Goal: Find specific page/section: Find specific page/section

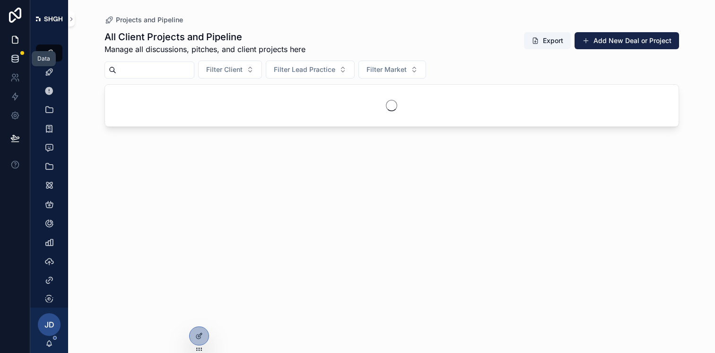
click at [15, 56] on icon at bounding box center [14, 58] width 9 height 9
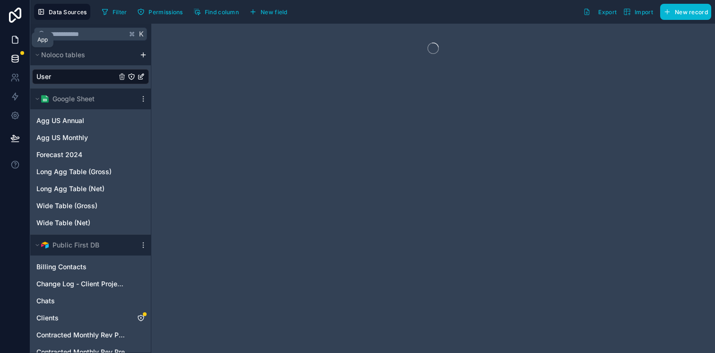
click at [14, 32] on link at bounding box center [15, 39] width 30 height 19
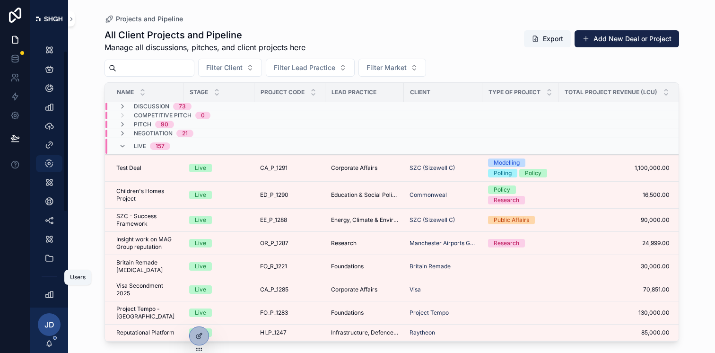
scroll to position [181, 0]
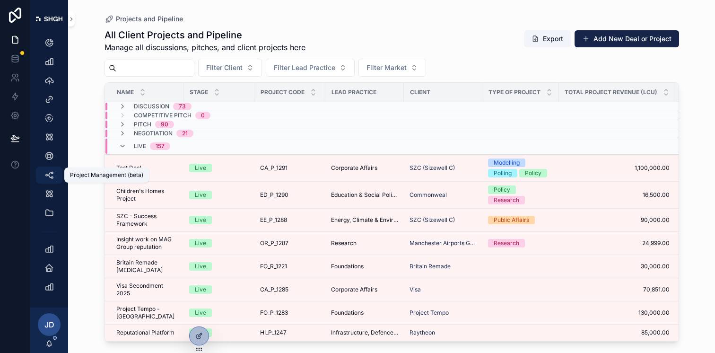
click at [51, 171] on icon "scrollable content" at bounding box center [48, 174] width 9 height 9
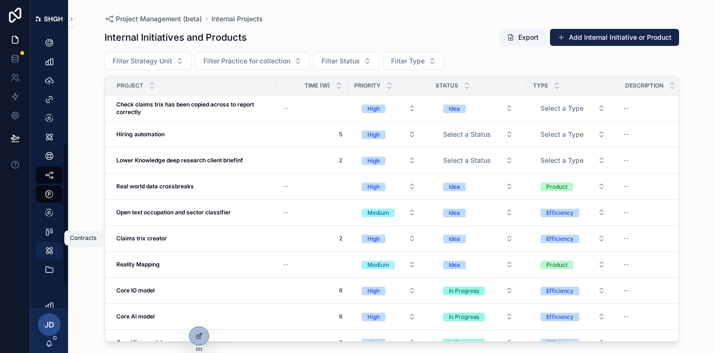
scroll to position [237, 0]
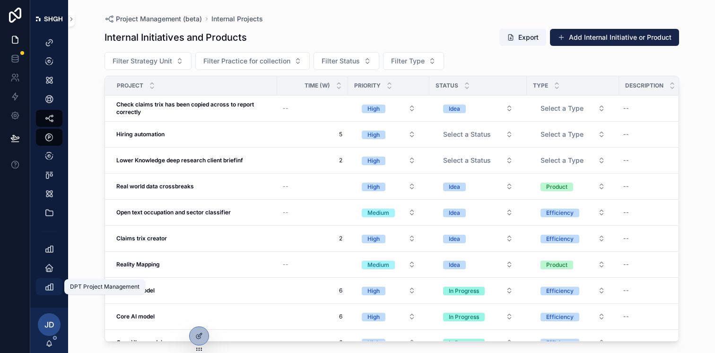
click at [47, 288] on icon "scrollable content" at bounding box center [48, 286] width 9 height 9
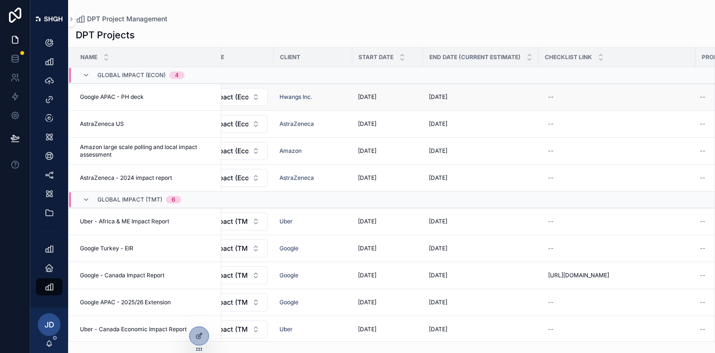
scroll to position [0, 106]
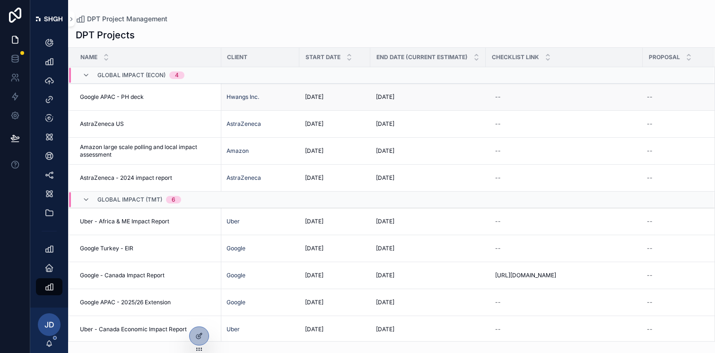
click at [533, 105] on td "--" at bounding box center [564, 97] width 157 height 27
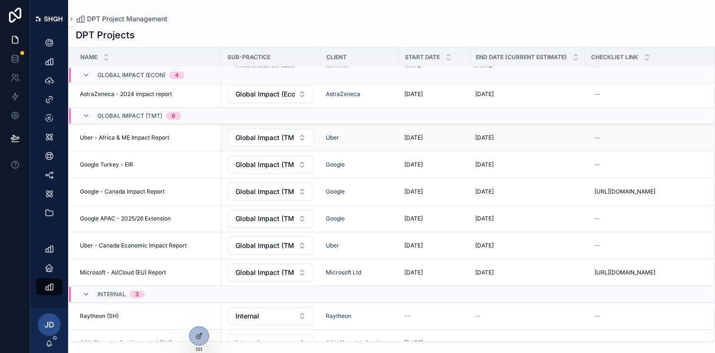
scroll to position [103, 0]
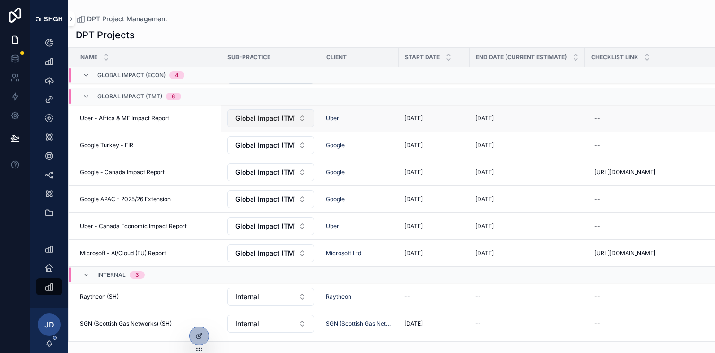
click at [294, 117] on span "Global Impact (TMT)" at bounding box center [265, 118] width 59 height 9
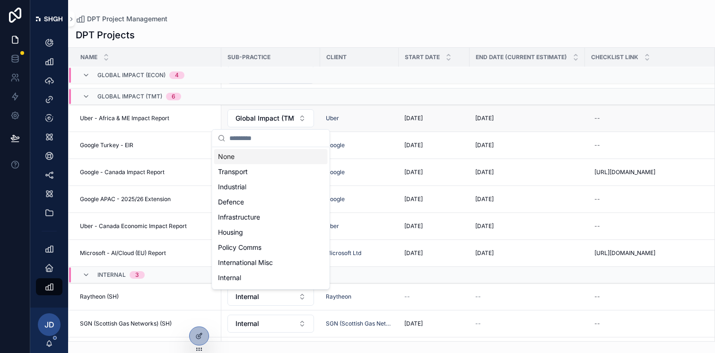
click at [450, 125] on td "[DATE] [DATE]" at bounding box center [434, 118] width 71 height 27
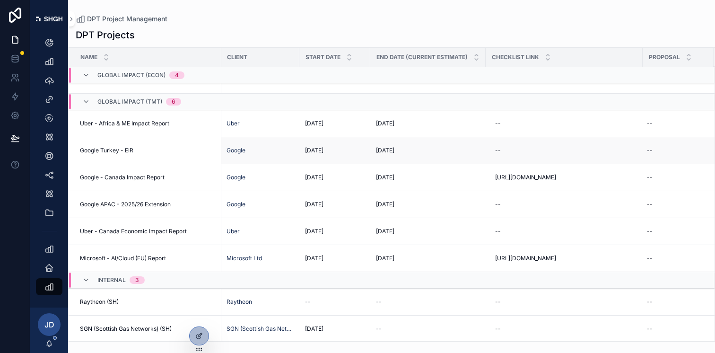
scroll to position [97, 101]
click at [505, 157] on div "--" at bounding box center [564, 150] width 146 height 15
click at [539, 111] on td "--" at bounding box center [564, 124] width 157 height 27
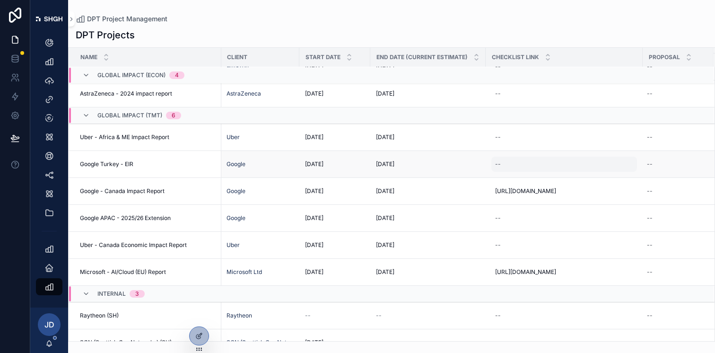
scroll to position [671, 96]
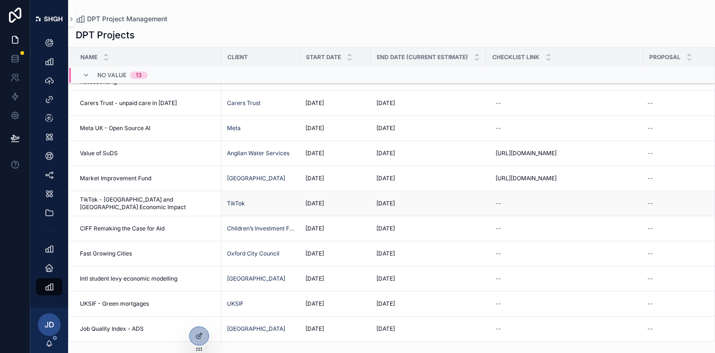
click at [477, 204] on td "[DATE] [DATE]" at bounding box center [428, 203] width 115 height 25
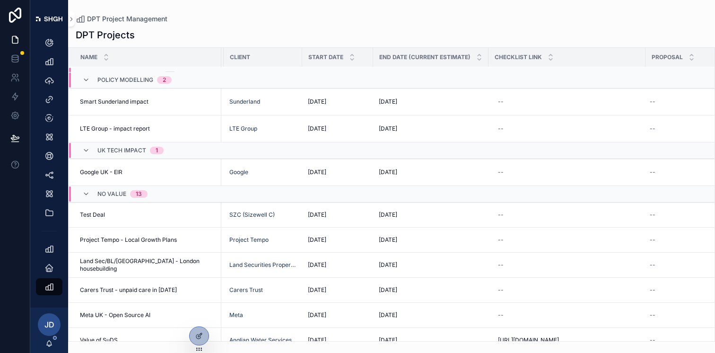
scroll to position [388, 96]
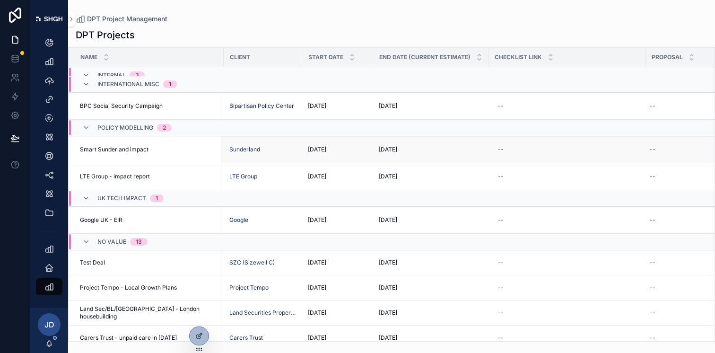
click at [551, 163] on td "--" at bounding box center [567, 149] width 157 height 27
click at [528, 157] on div "--" at bounding box center [567, 149] width 146 height 15
click at [527, 136] on td "scrollable content" at bounding box center [567, 128] width 157 height 17
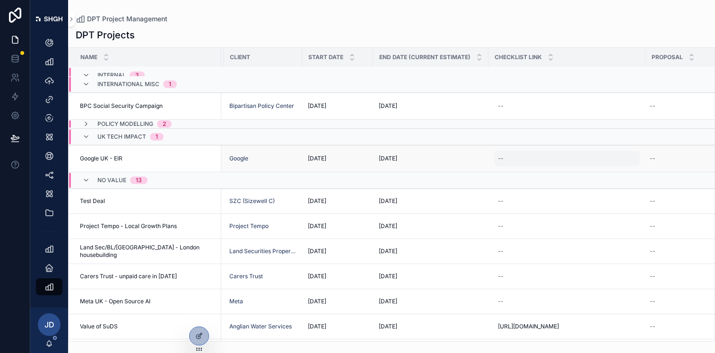
click at [509, 166] on div "--" at bounding box center [567, 158] width 146 height 15
click at [513, 145] on td "scrollable content" at bounding box center [567, 137] width 157 height 17
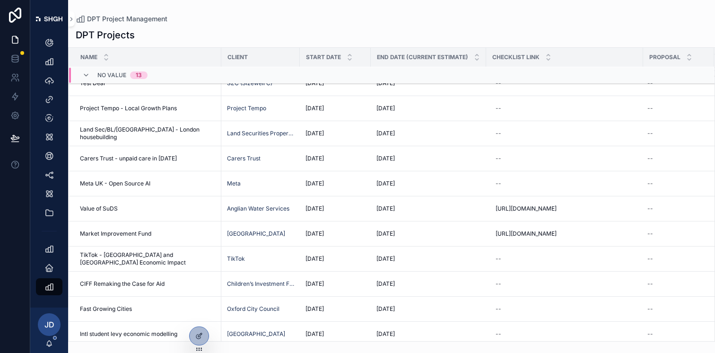
scroll to position [578, 96]
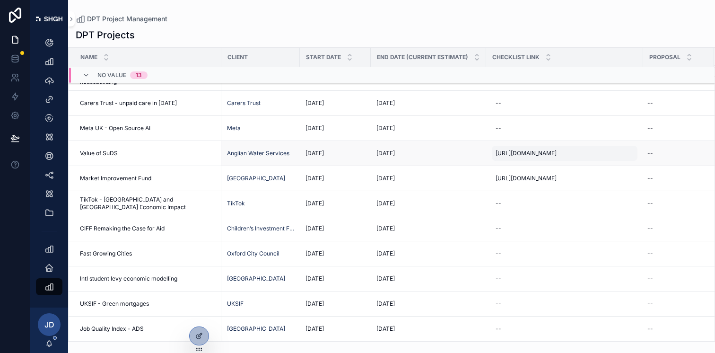
click at [557, 149] on span "[URL][DOMAIN_NAME]" at bounding box center [526, 153] width 61 height 8
click at [574, 92] on td "--" at bounding box center [564, 103] width 157 height 25
click at [665, 148] on div "--" at bounding box center [673, 153] width 59 height 15
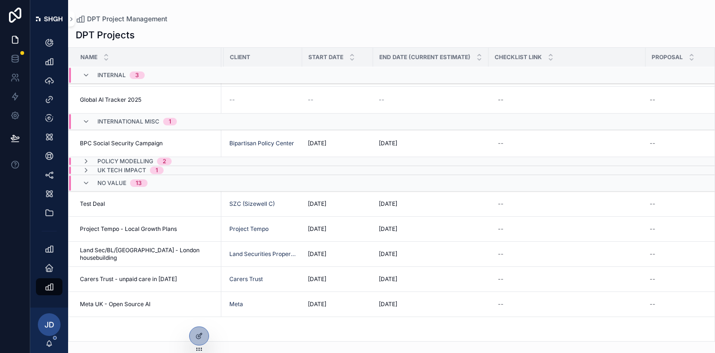
scroll to position [0, 96]
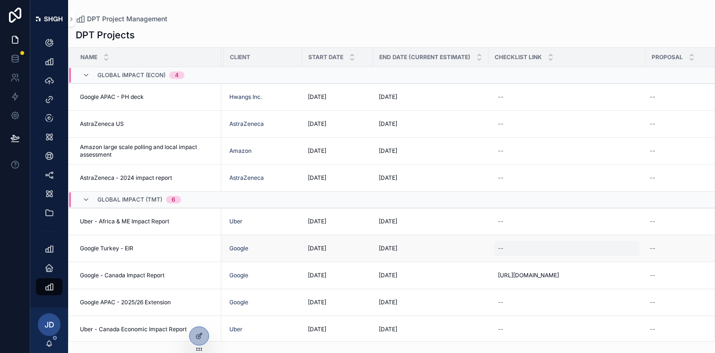
click at [517, 245] on div "--" at bounding box center [567, 248] width 146 height 15
click at [522, 213] on td "--" at bounding box center [567, 221] width 157 height 27
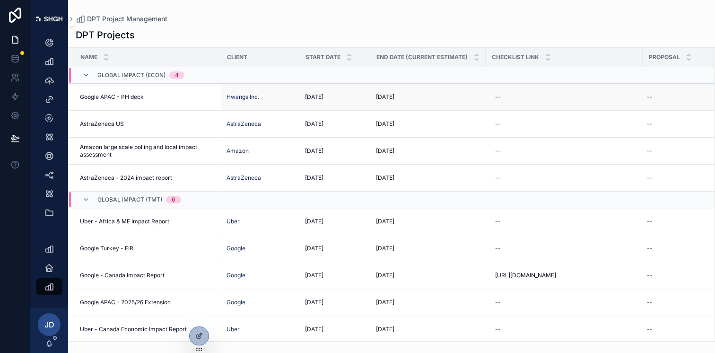
scroll to position [565, 96]
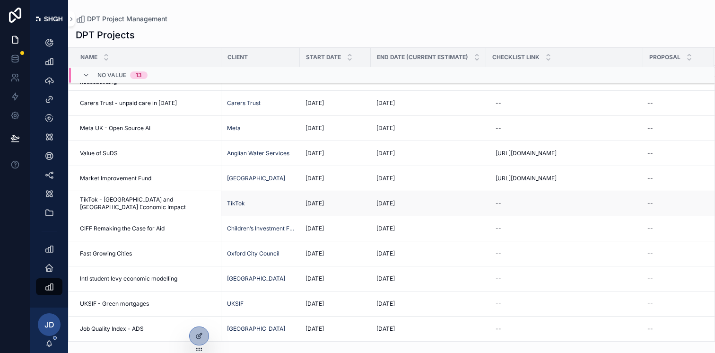
click at [403, 214] on td "[DATE] [DATE]" at bounding box center [428, 203] width 115 height 25
click at [403, 202] on div "[DATE] [DATE]" at bounding box center [428, 204] width 104 height 8
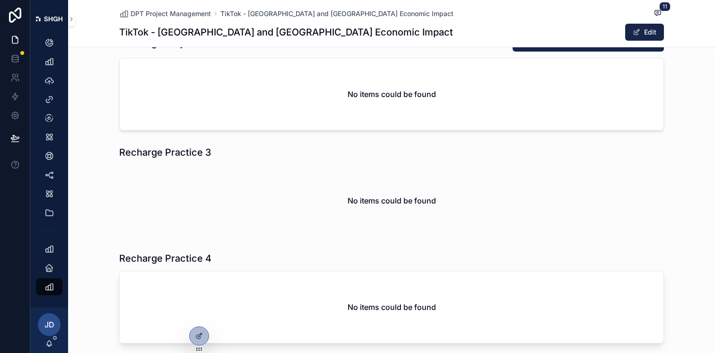
scroll to position [660, 0]
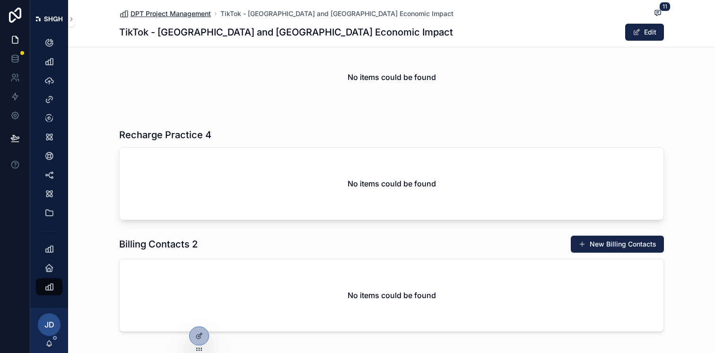
click at [184, 12] on span "DPT Project Management" at bounding box center [171, 13] width 80 height 9
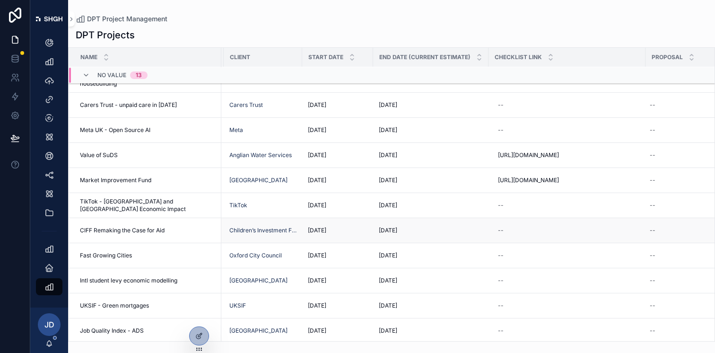
scroll to position [0, 96]
